Goal: Task Accomplishment & Management: Use online tool/utility

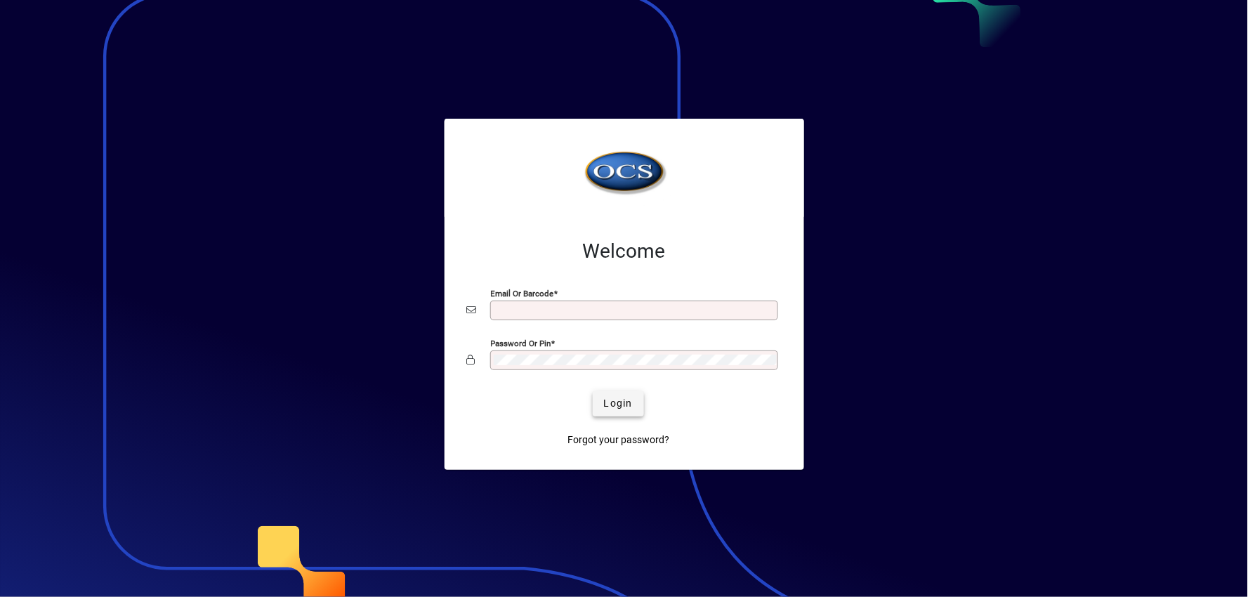
type input "**********"
click at [612, 406] on span "Login" at bounding box center [618, 403] width 29 height 15
